Goal: Find specific page/section: Find specific page/section

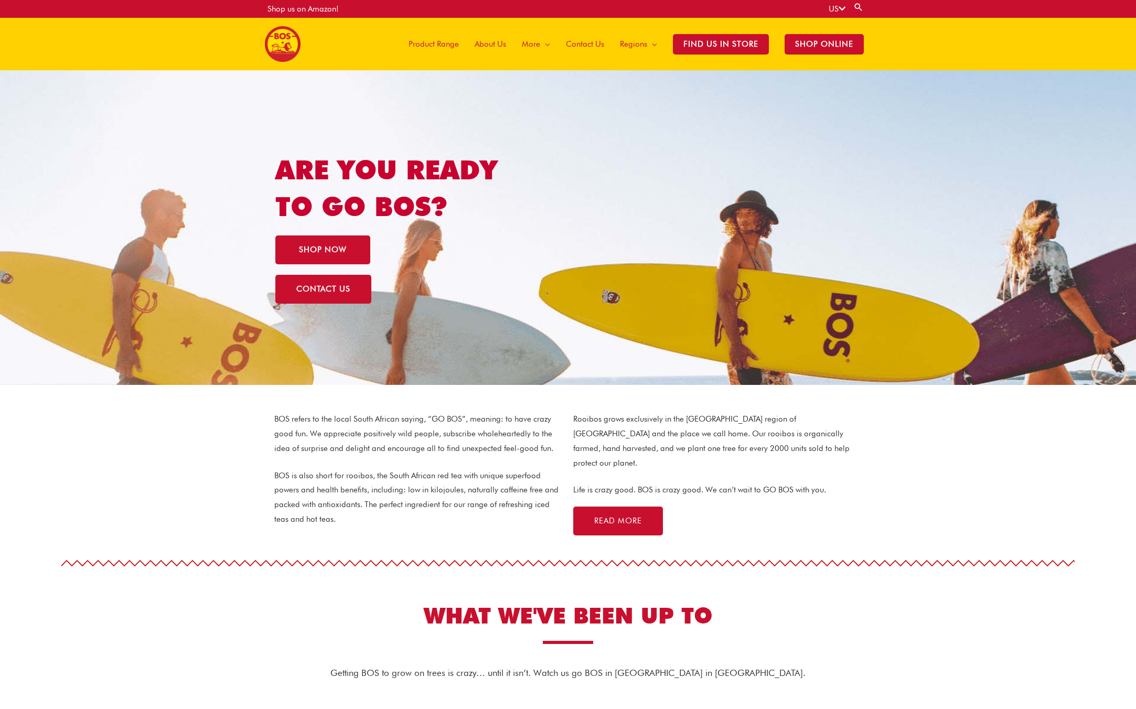
click at [455, 43] on span "Product Range" at bounding box center [433, 43] width 50 height 31
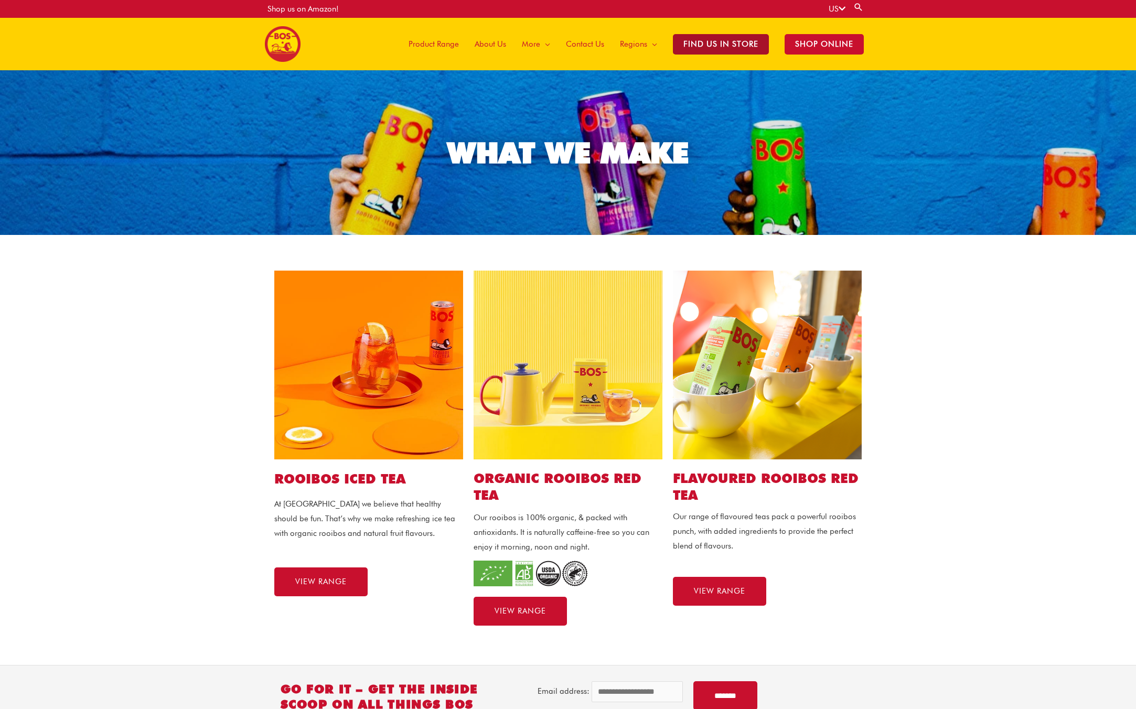
click at [740, 40] on span "Find Us in Store" at bounding box center [721, 44] width 96 height 20
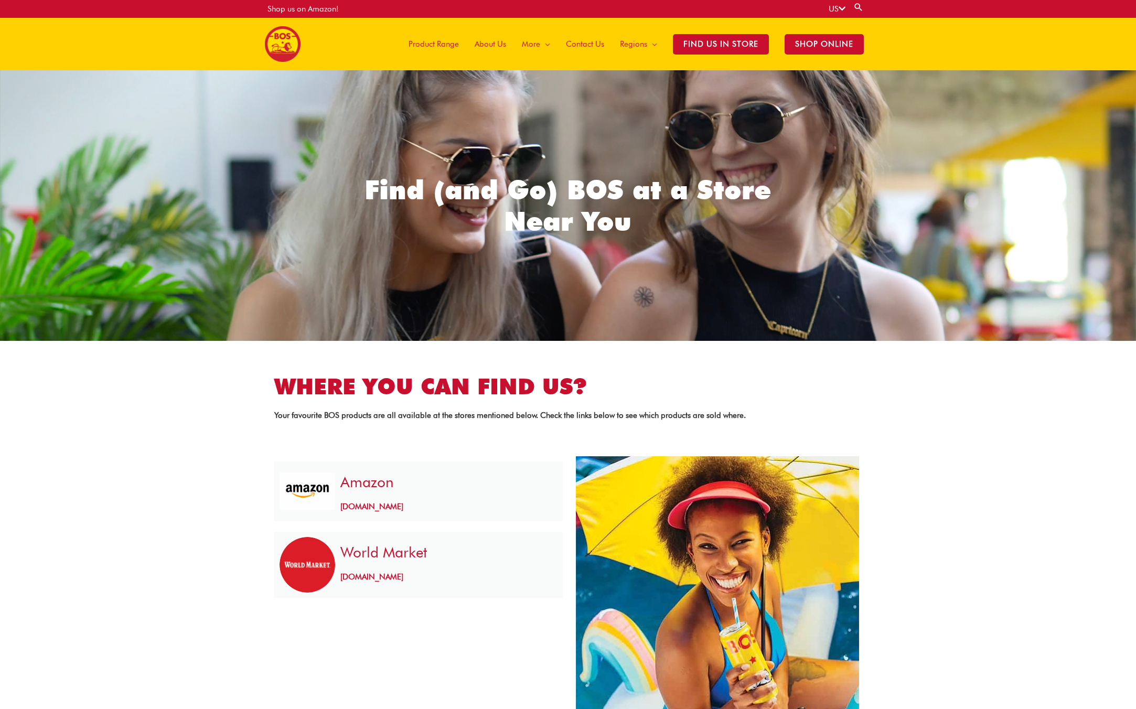
click at [403, 488] on h3 "Amazon" at bounding box center [446, 482] width 212 height 20
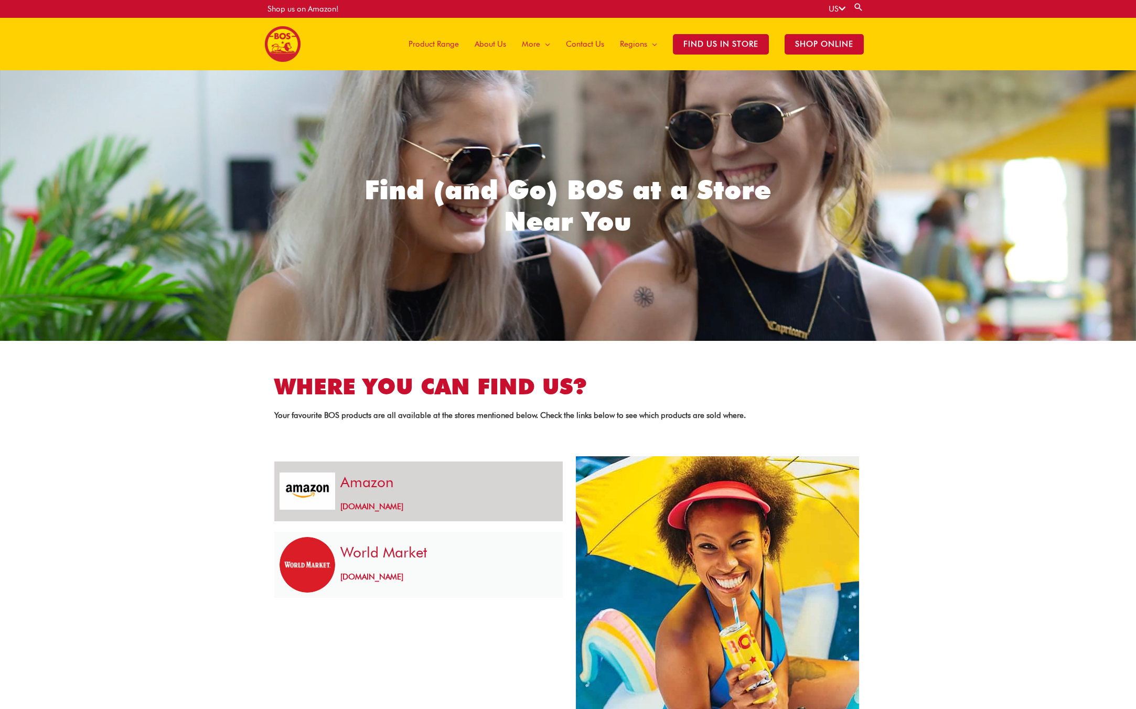
click at [365, 507] on link "www.amazon.com" at bounding box center [371, 506] width 63 height 9
